Goal: Task Accomplishment & Management: Complete application form

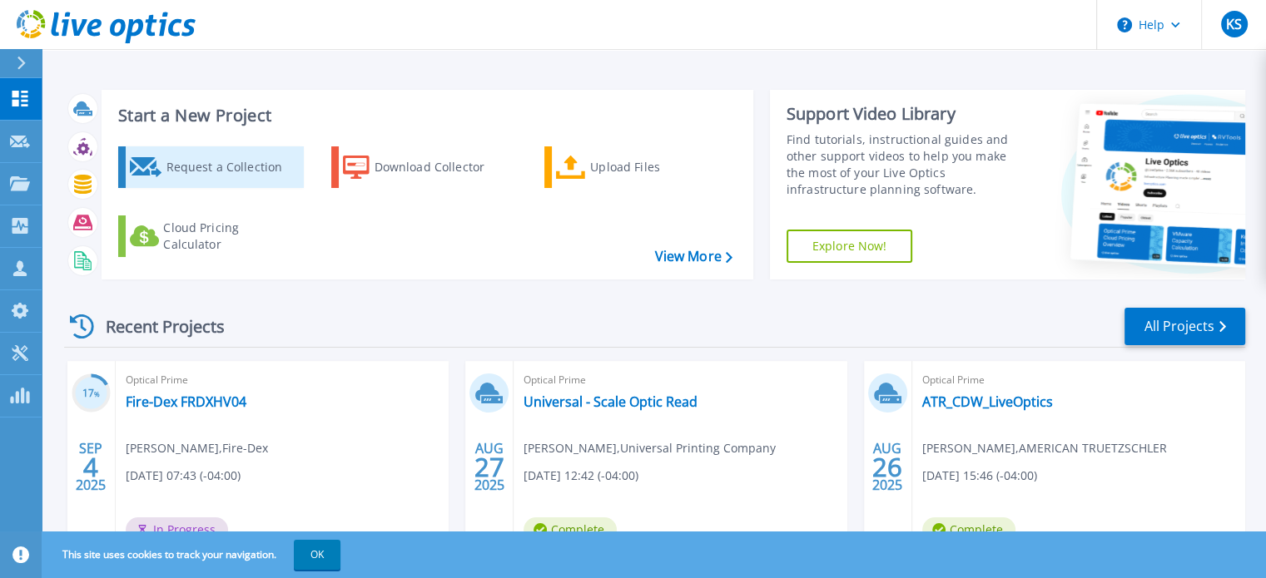
click at [230, 163] on div "Request a Collection" at bounding box center [232, 167] width 133 height 33
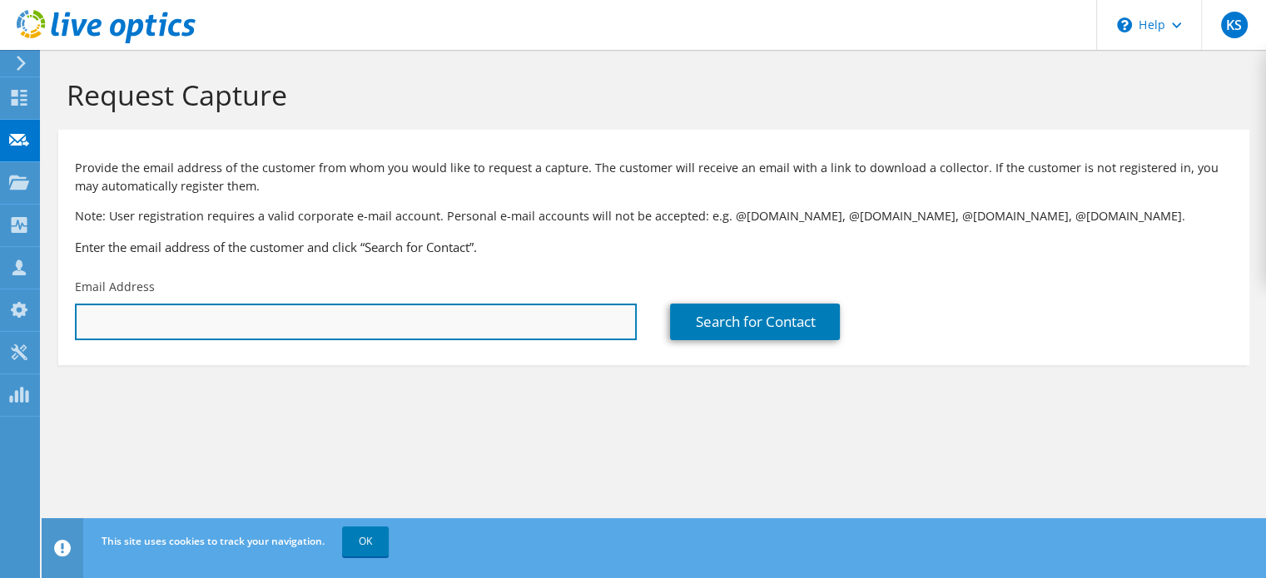
click at [139, 318] on input "text" at bounding box center [356, 322] width 562 height 37
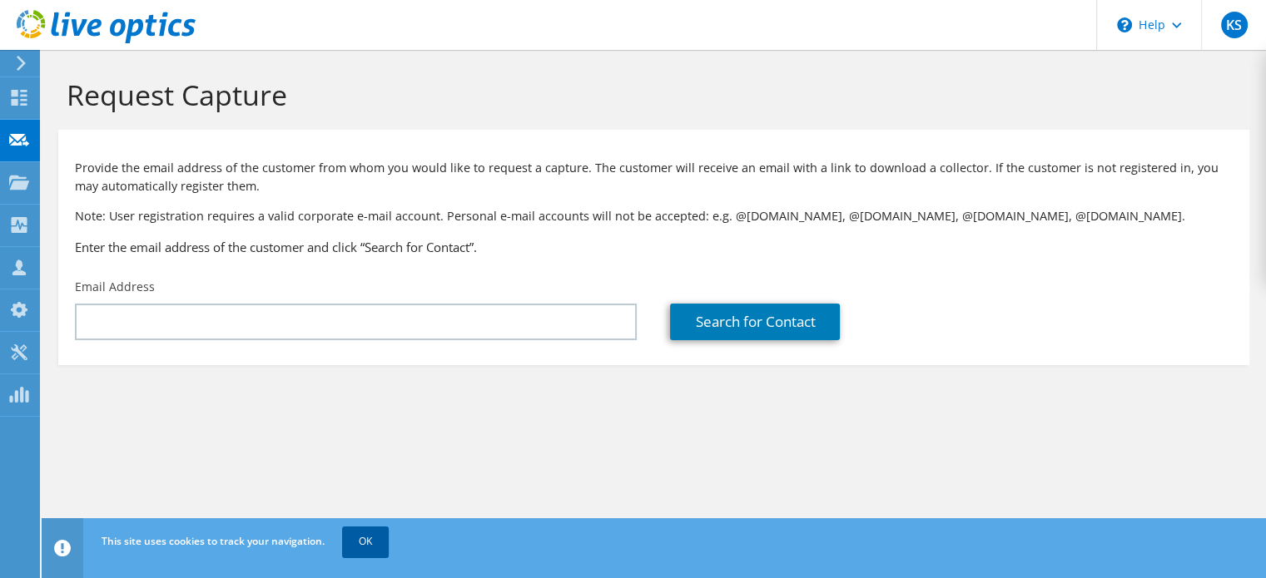
click at [375, 534] on link "OK" at bounding box center [365, 542] width 47 height 30
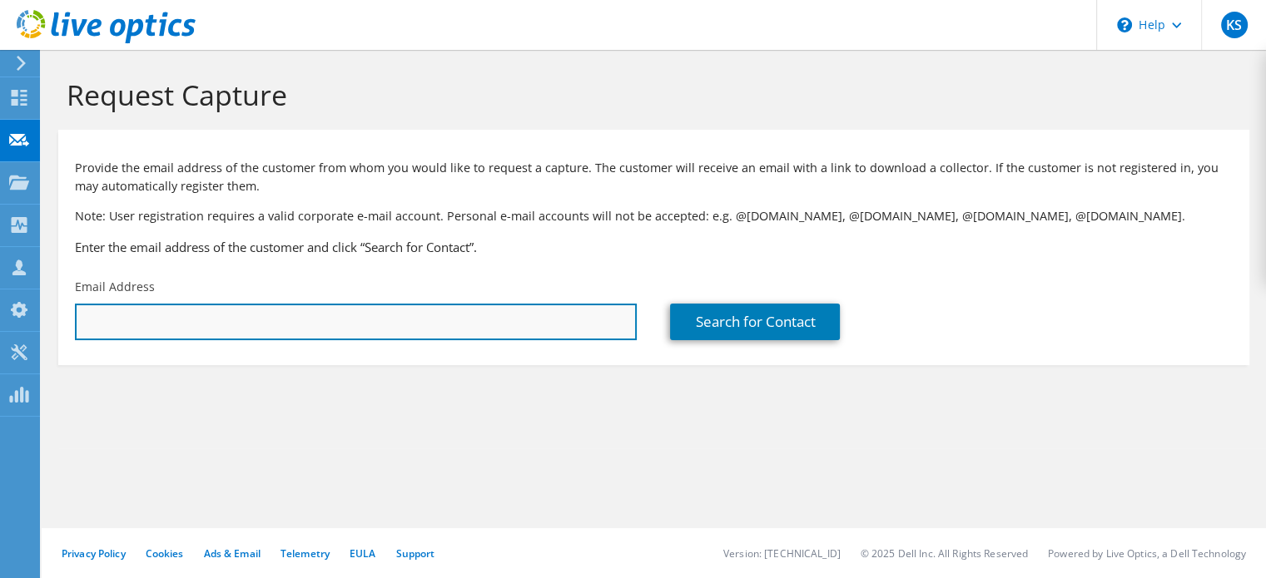
click at [120, 324] on input "text" at bounding box center [356, 322] width 562 height 37
paste input "jbeaudoin@spruce.com"
type input "jbeaudoin@spruce.com"
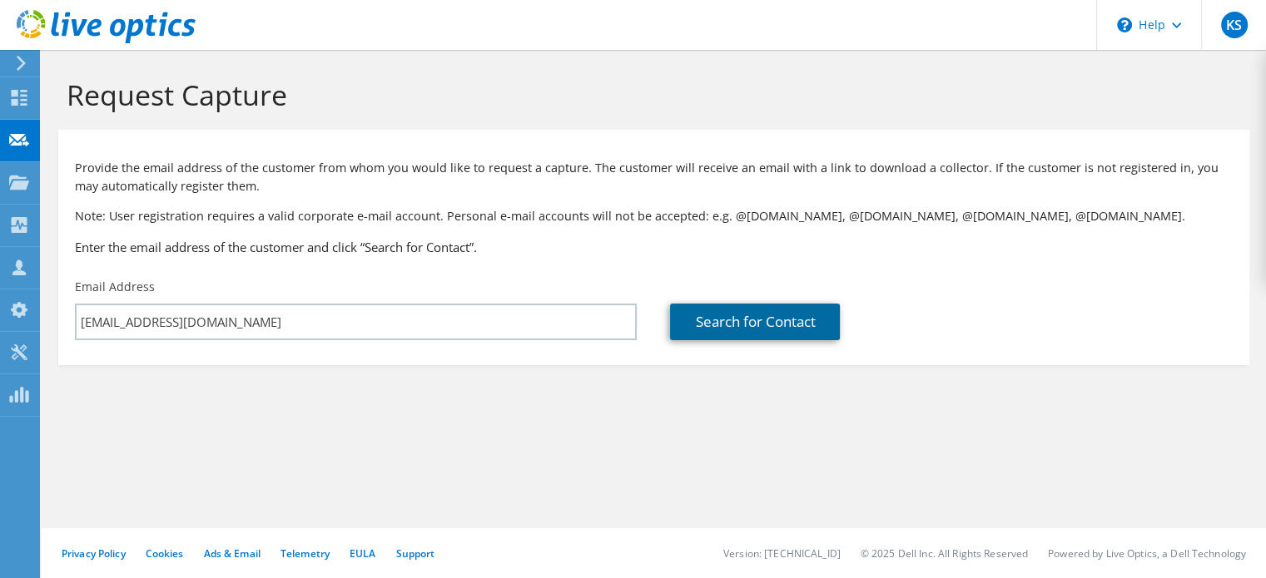
click at [732, 318] on link "Search for Contact" at bounding box center [755, 322] width 170 height 37
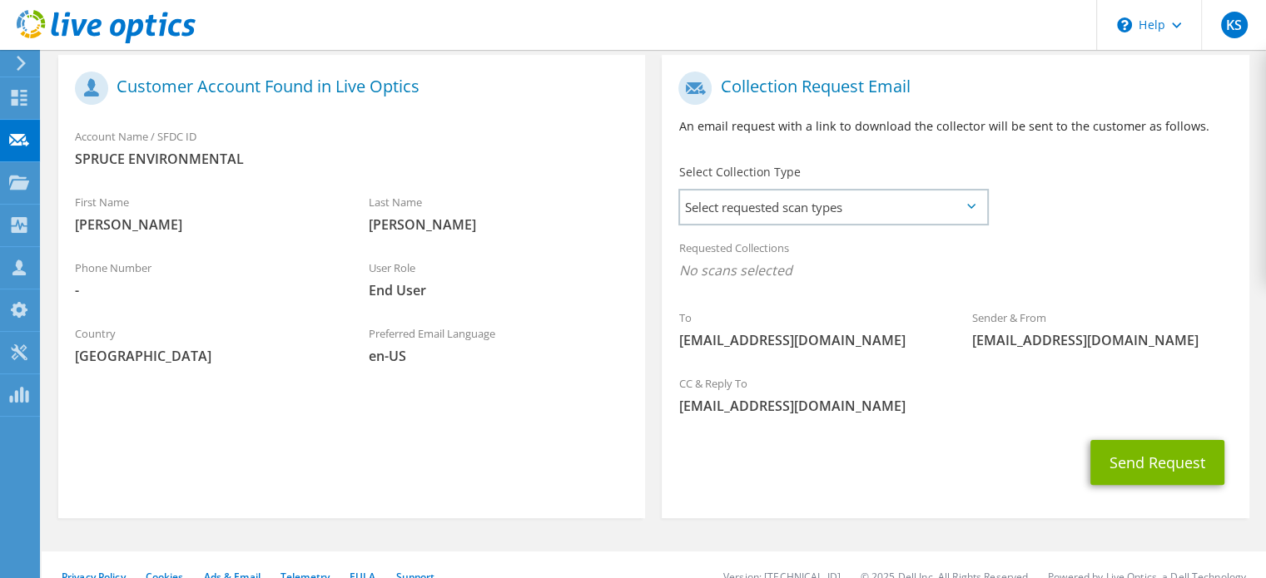
scroll to position [333, 0]
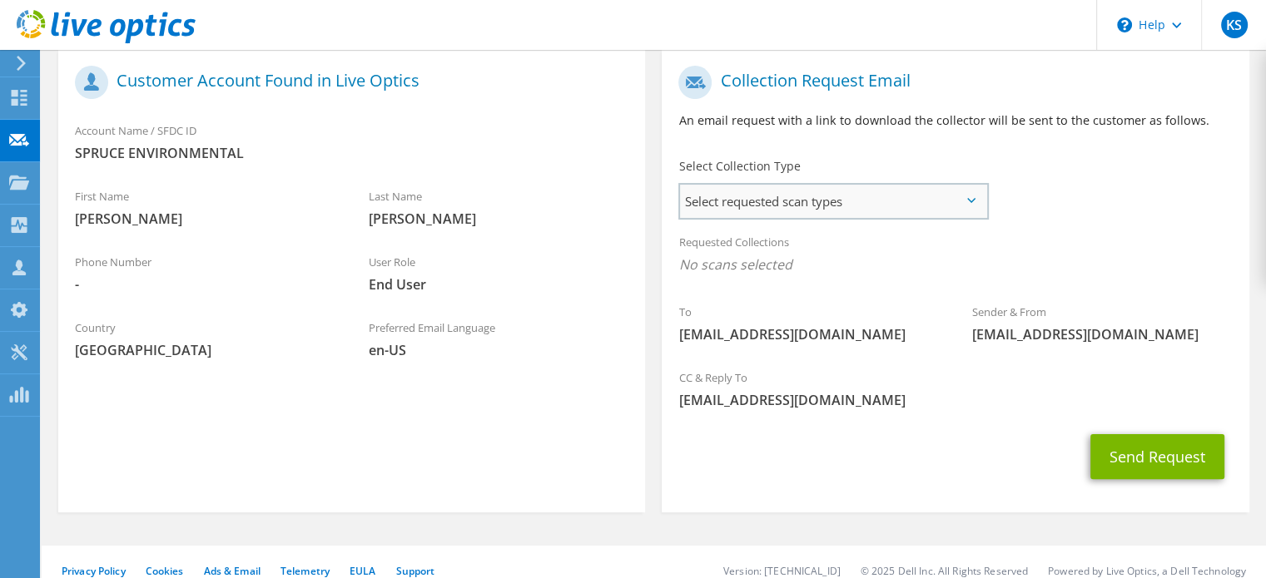
click at [967, 196] on span "Select requested scan types" at bounding box center [833, 201] width 306 height 33
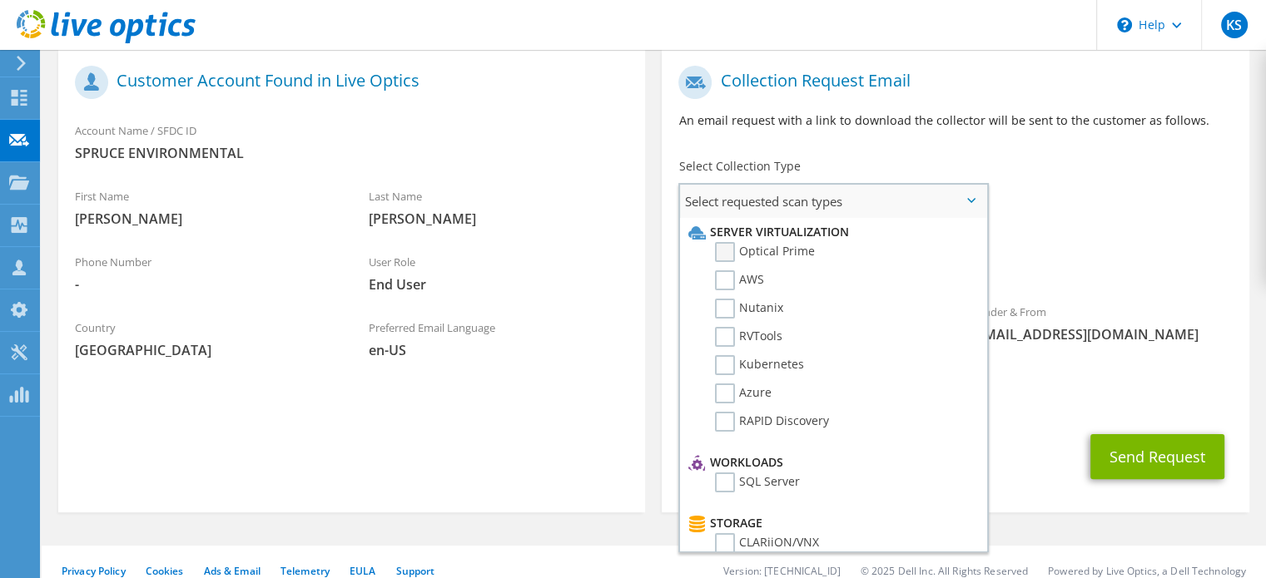
click at [726, 251] on label "Optical Prime" at bounding box center [765, 252] width 100 height 20
click at [0, 0] on input "Optical Prime" at bounding box center [0, 0] width 0 height 0
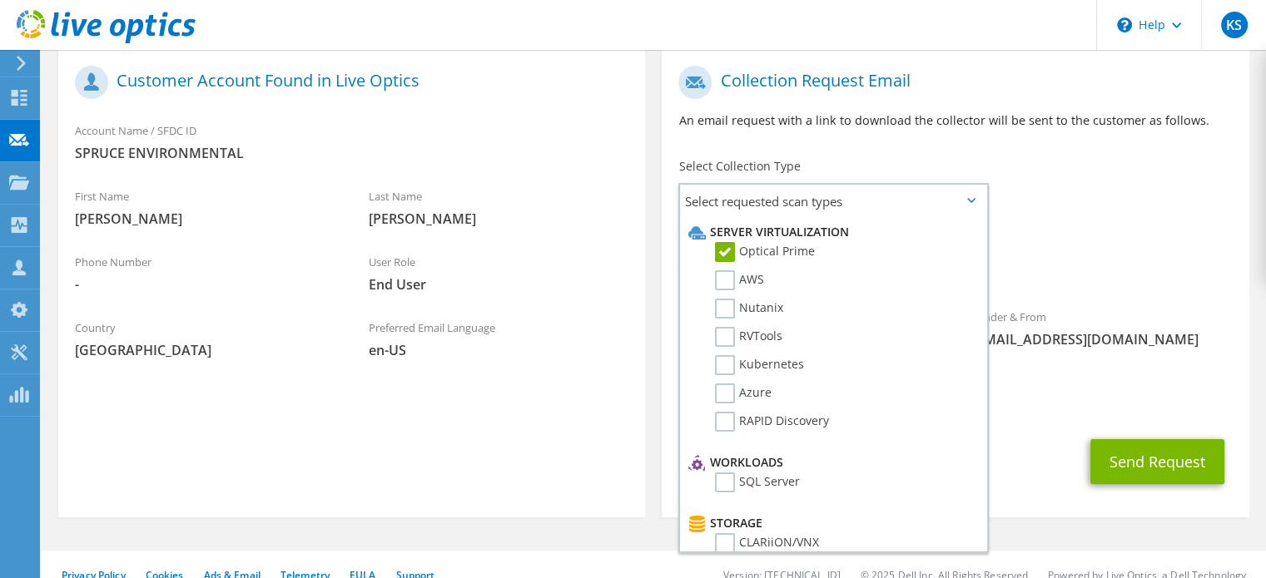
click at [1149, 252] on div "Requested Collections No scans selected Optical Prime" at bounding box center [955, 258] width 587 height 67
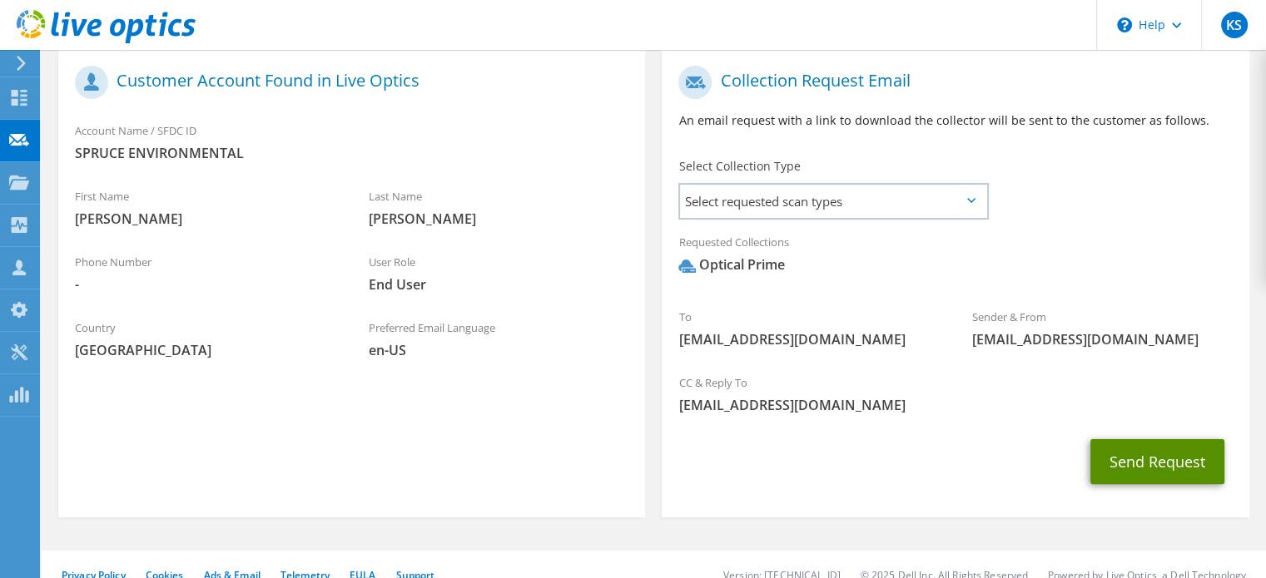
click at [1144, 458] on button "Send Request" at bounding box center [1157, 461] width 134 height 45
